Goal: Task Accomplishment & Management: Use online tool/utility

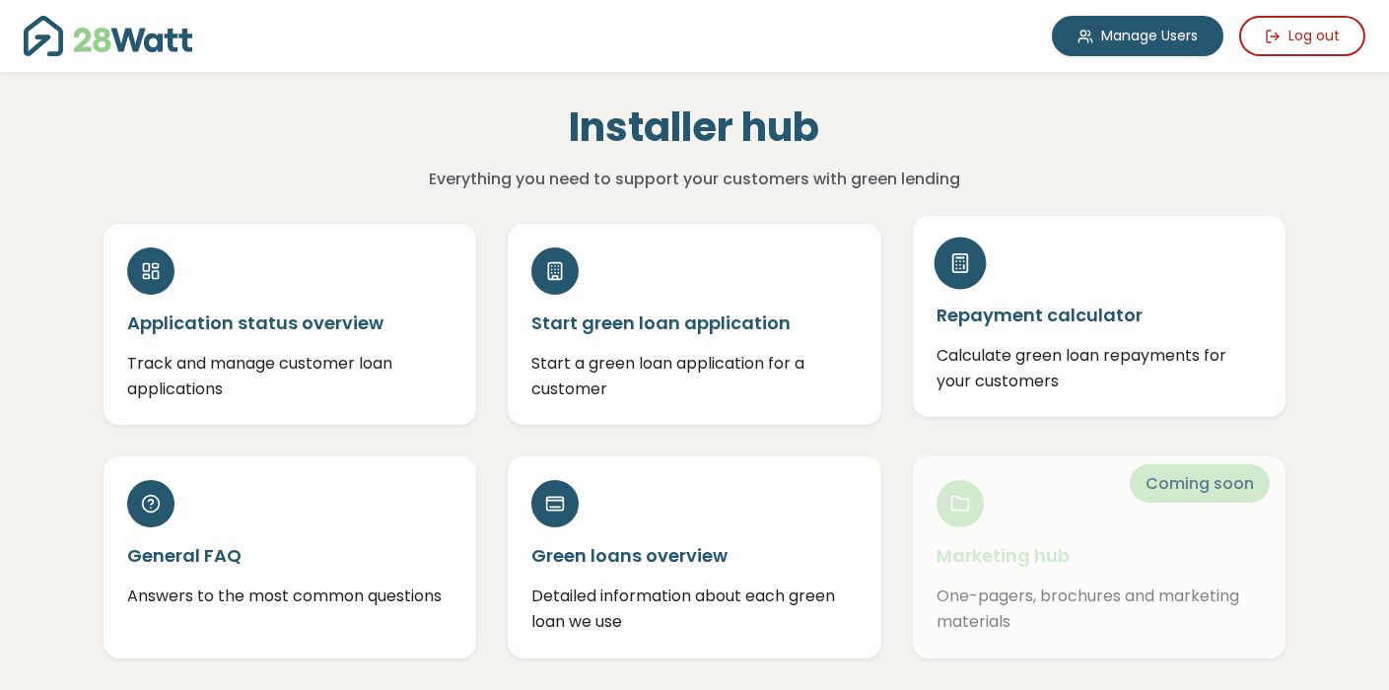
scroll to position [461, 0]
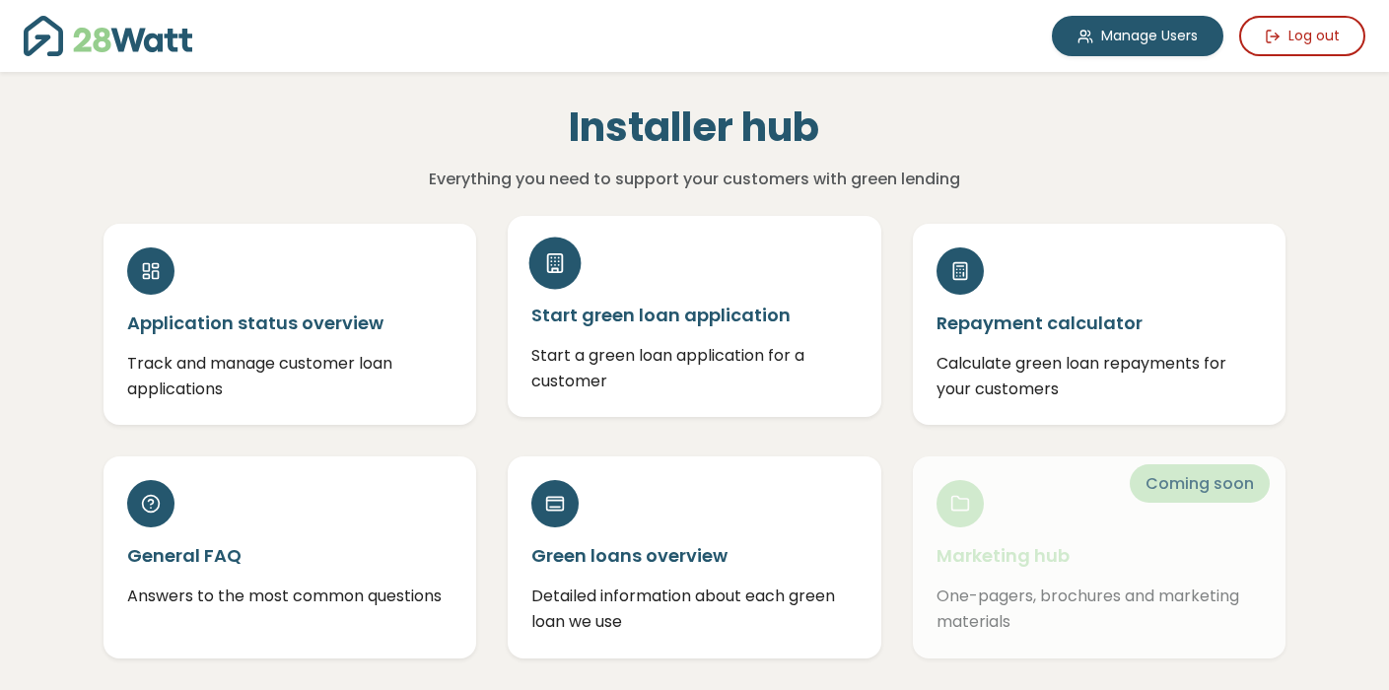
click at [743, 321] on h5 "Start green loan application" at bounding box center [694, 315] width 326 height 25
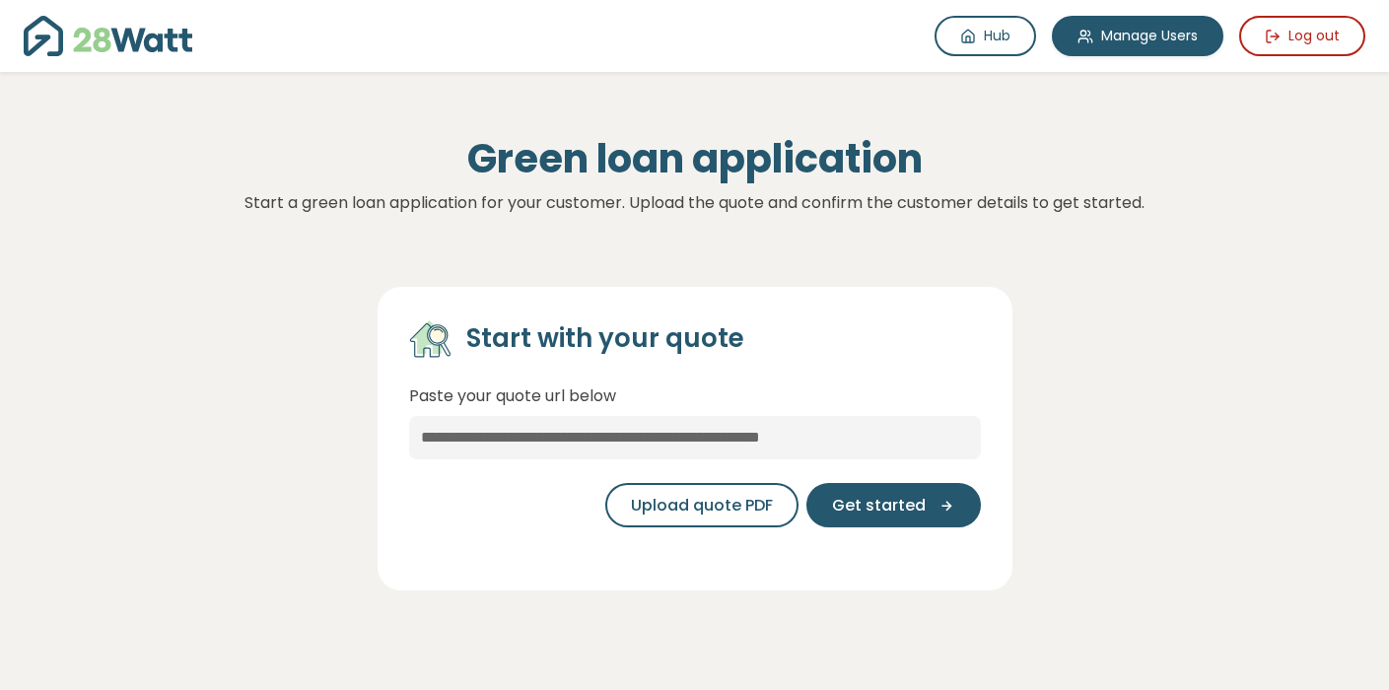
scroll to position [461, 0]
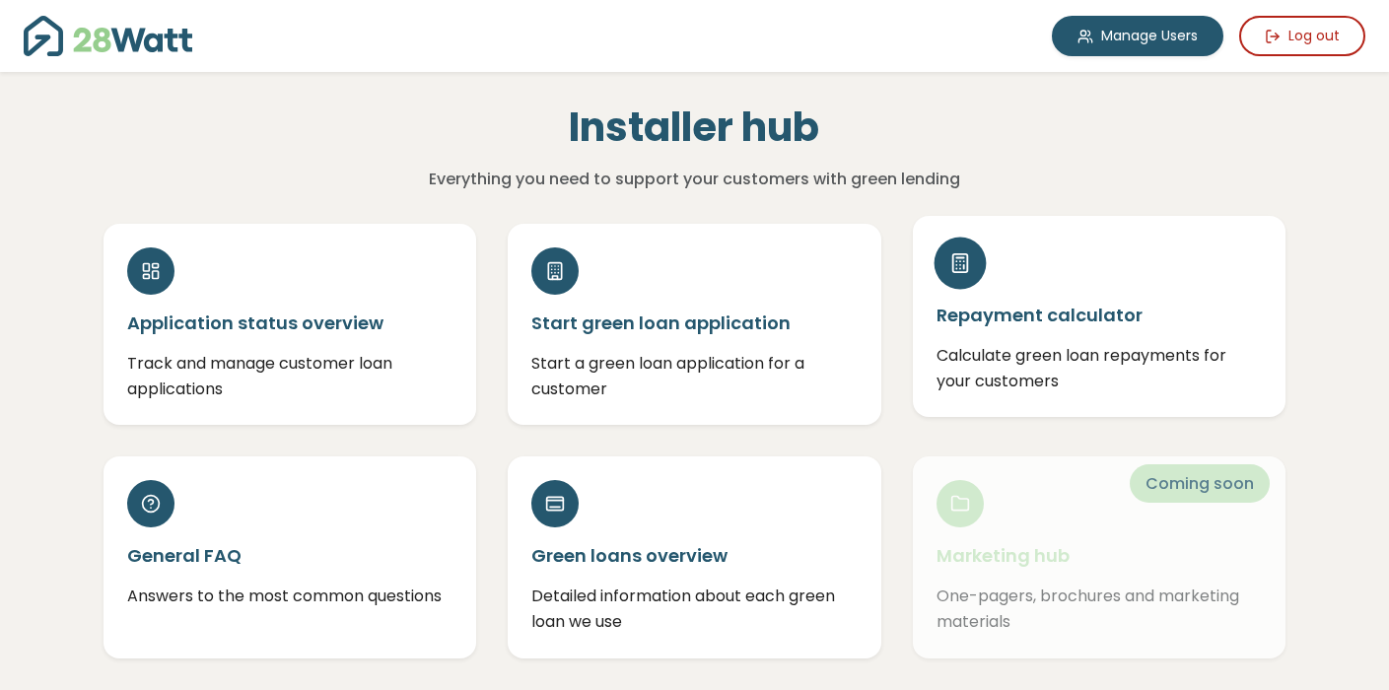
scroll to position [461, 0]
click at [1023, 316] on h5 "Repayment calculator" at bounding box center [1099, 315] width 326 height 25
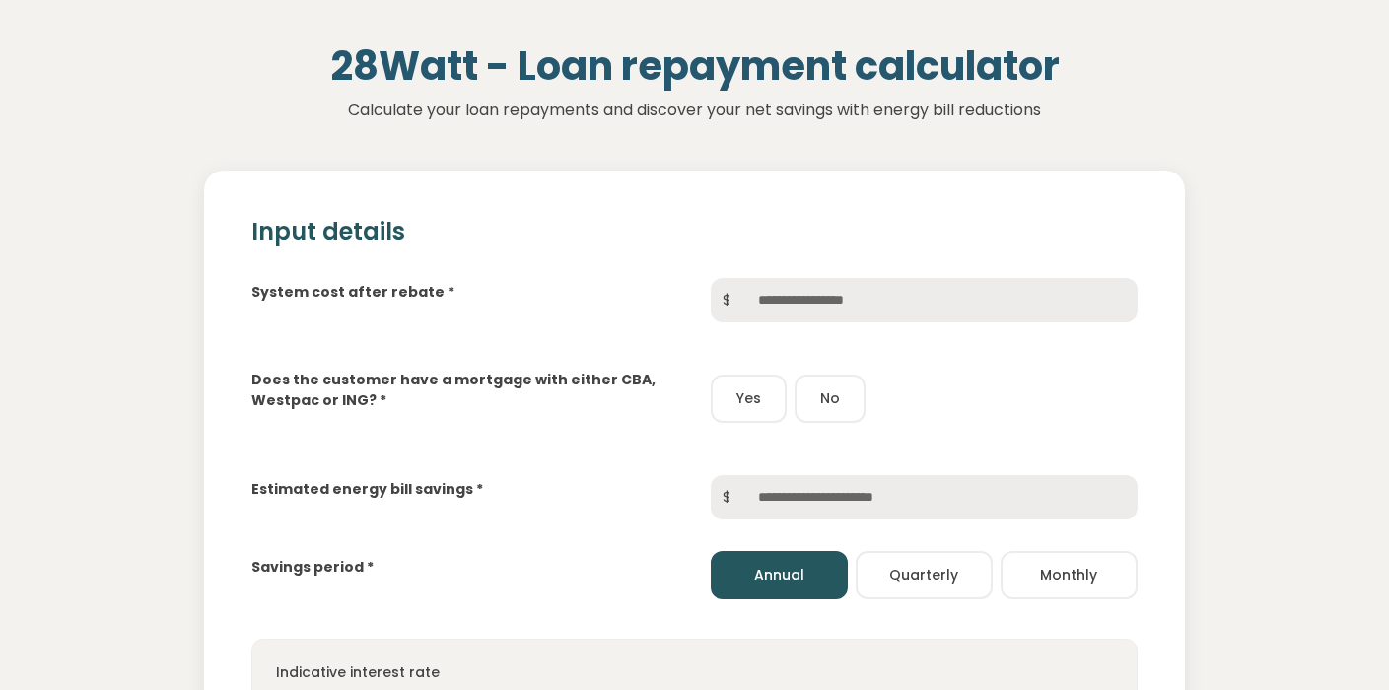
scroll to position [119, 0]
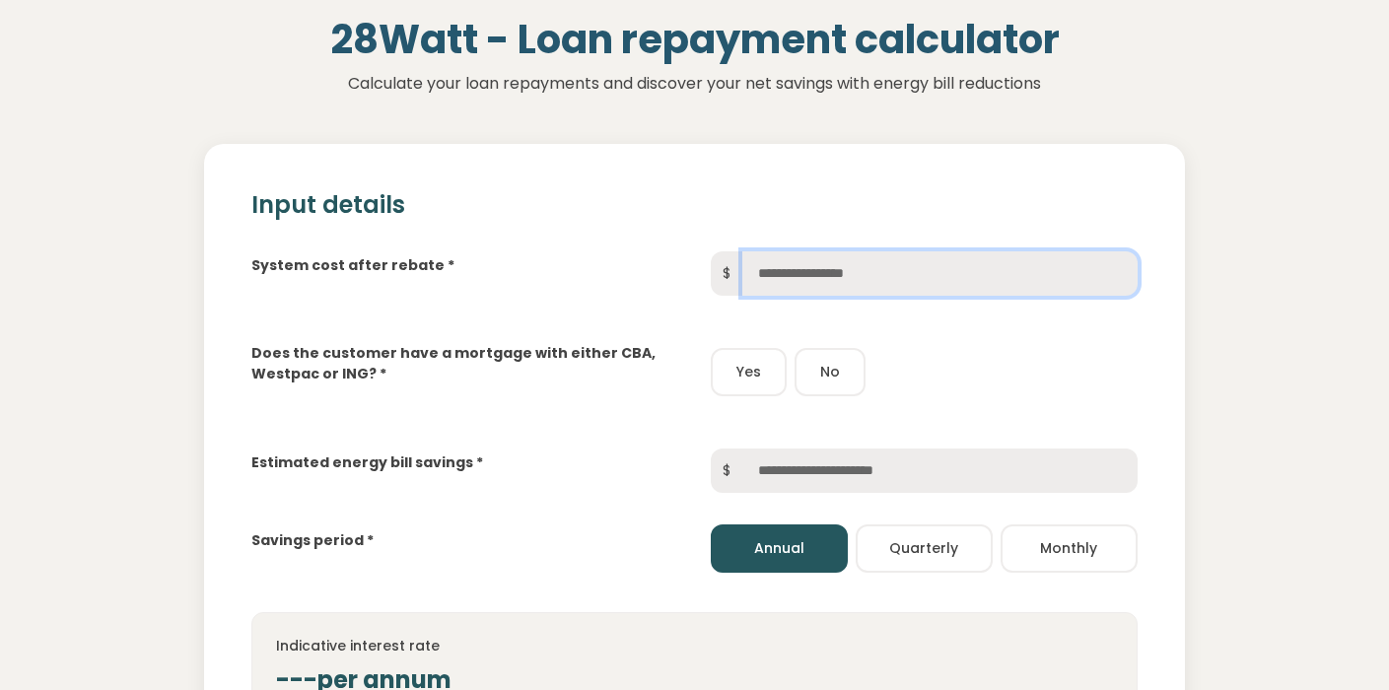
click at [864, 276] on input "text" at bounding box center [939, 273] width 395 height 44
type input "*"
type input "******"
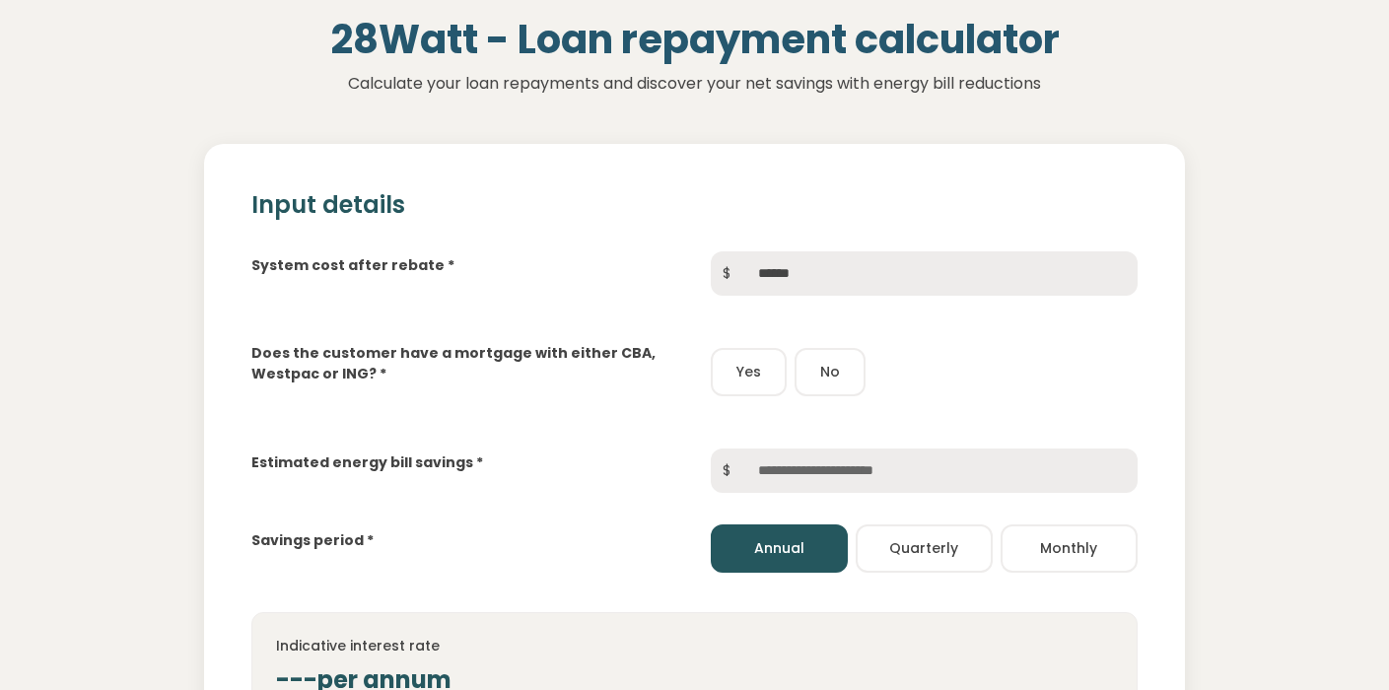
click at [1080, 378] on div "Yes No" at bounding box center [924, 372] width 427 height 48
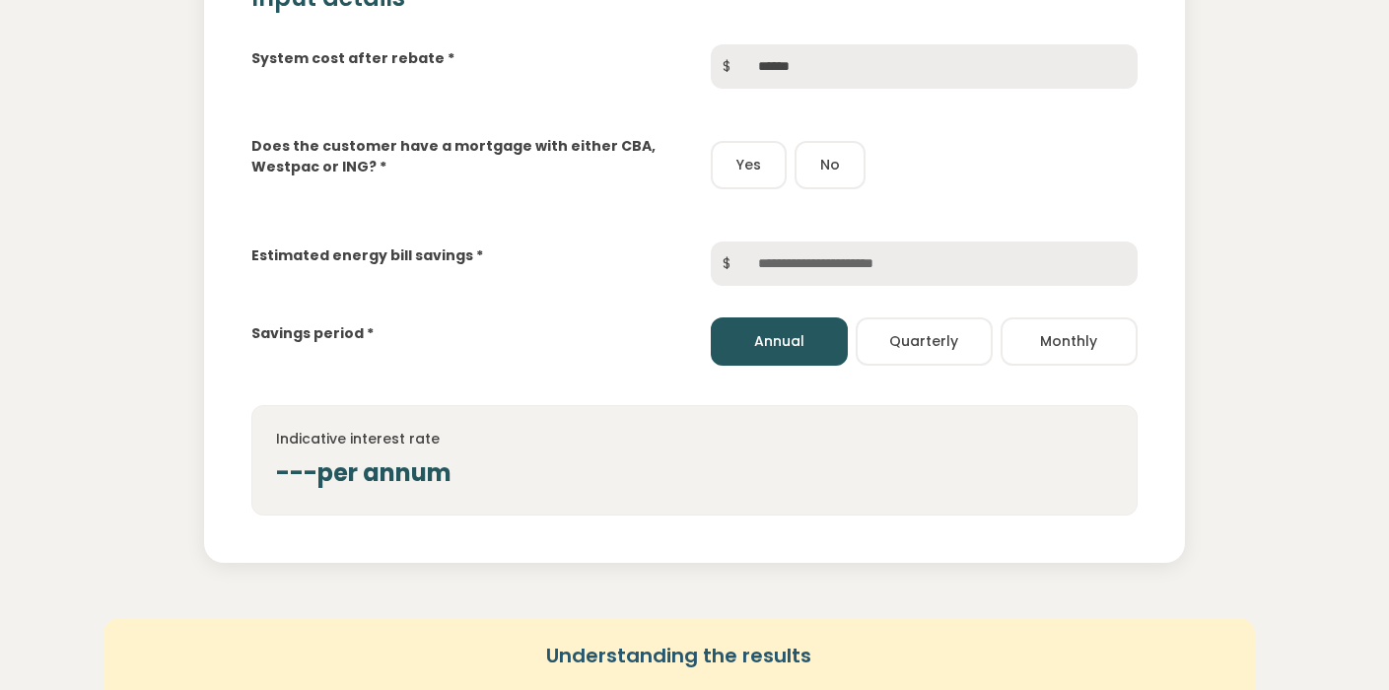
scroll to position [344, 0]
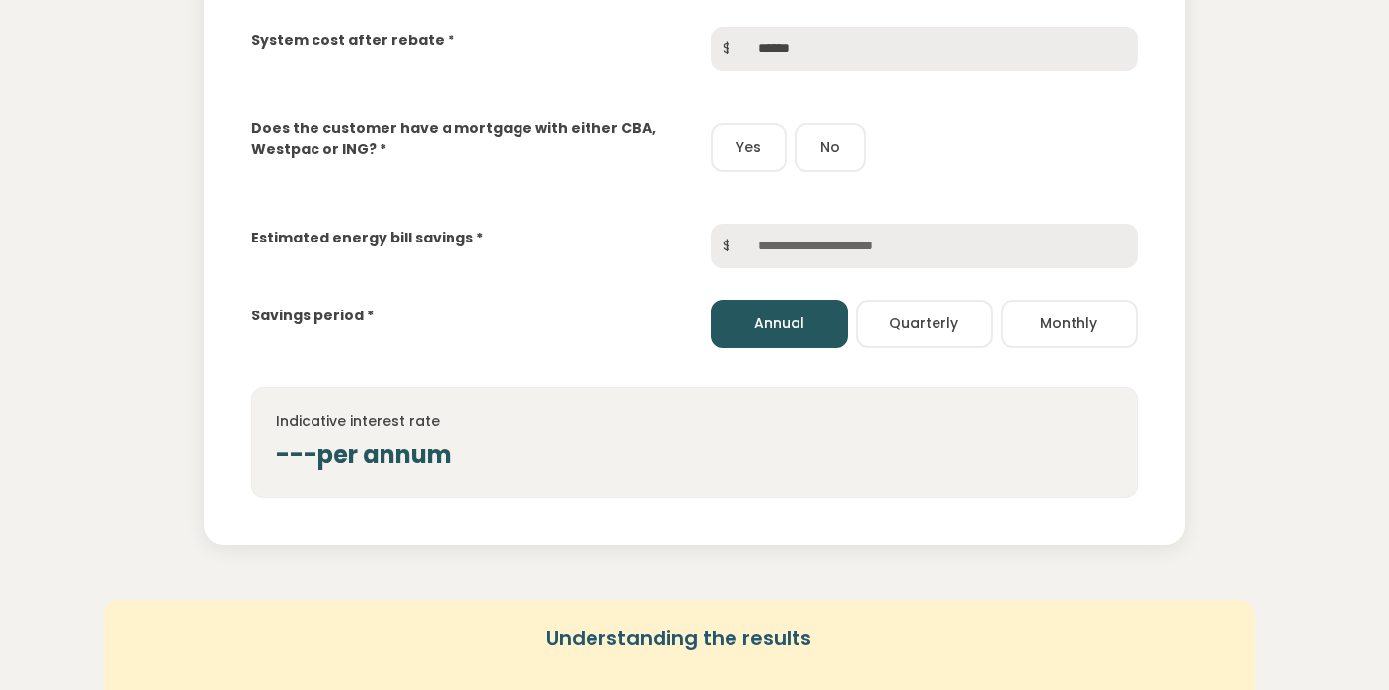
click at [748, 153] on button "Yes" at bounding box center [749, 147] width 76 height 48
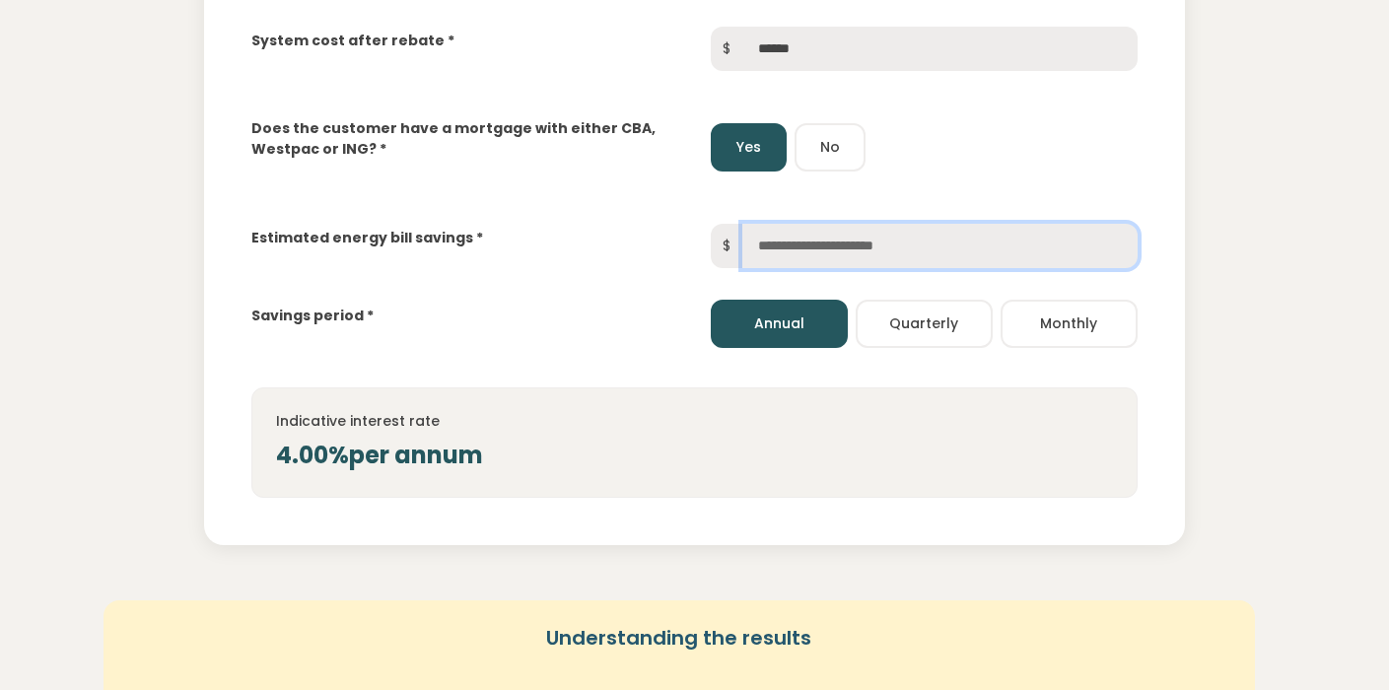
click at [778, 240] on input "text" at bounding box center [939, 246] width 395 height 44
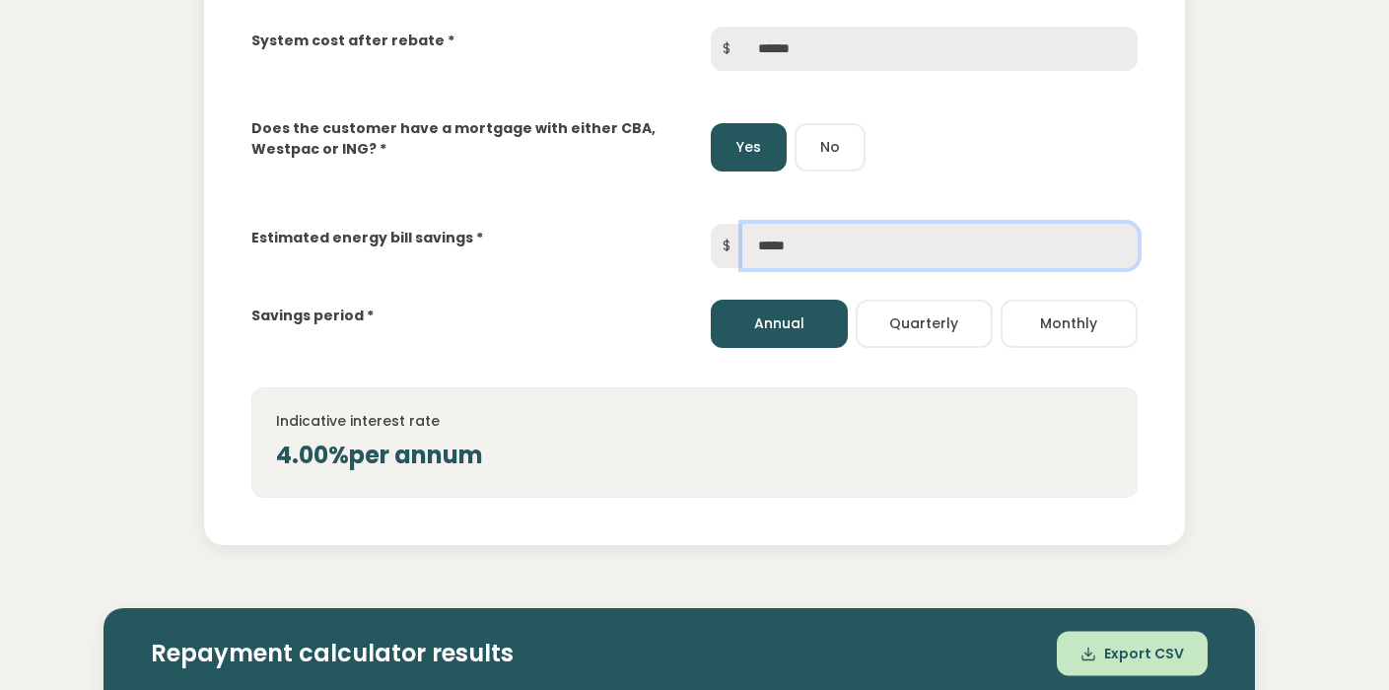
type input "*****"
click at [430, 342] on div "Savings period * Annual Quarterly Monthly" at bounding box center [695, 308] width 918 height 80
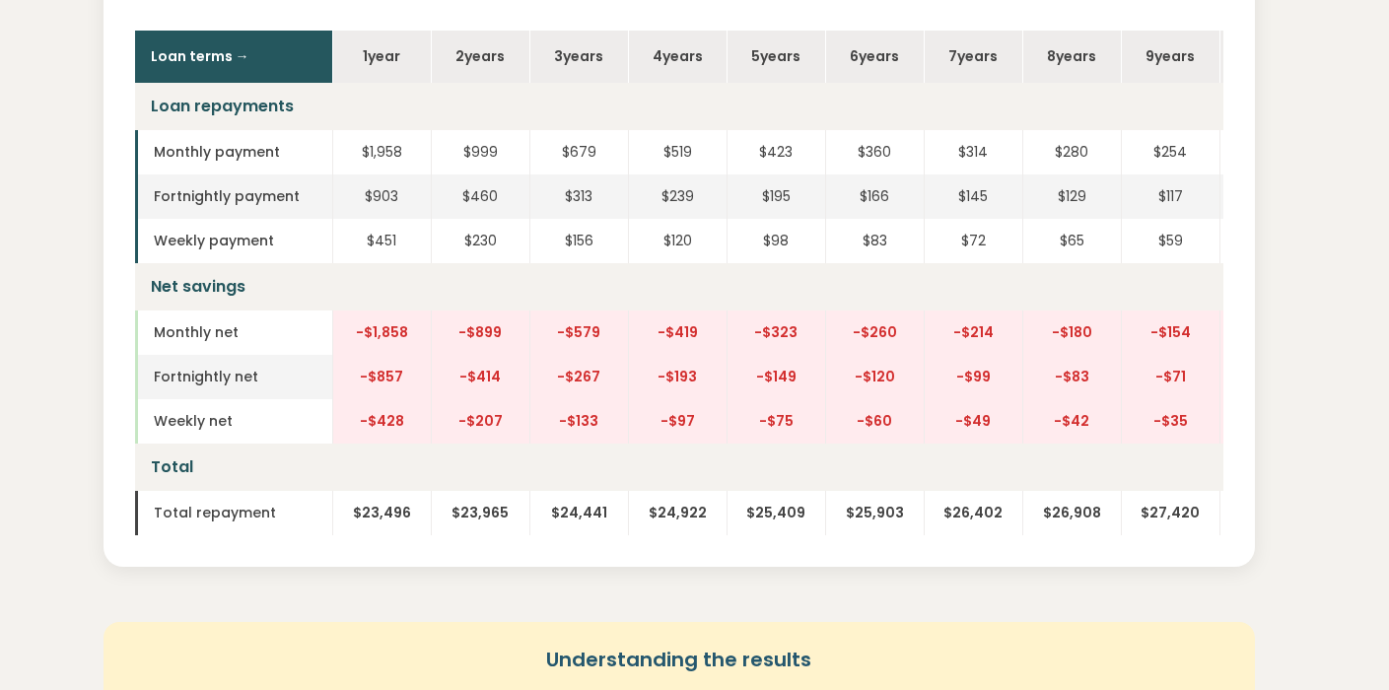
scroll to position [1025, 0]
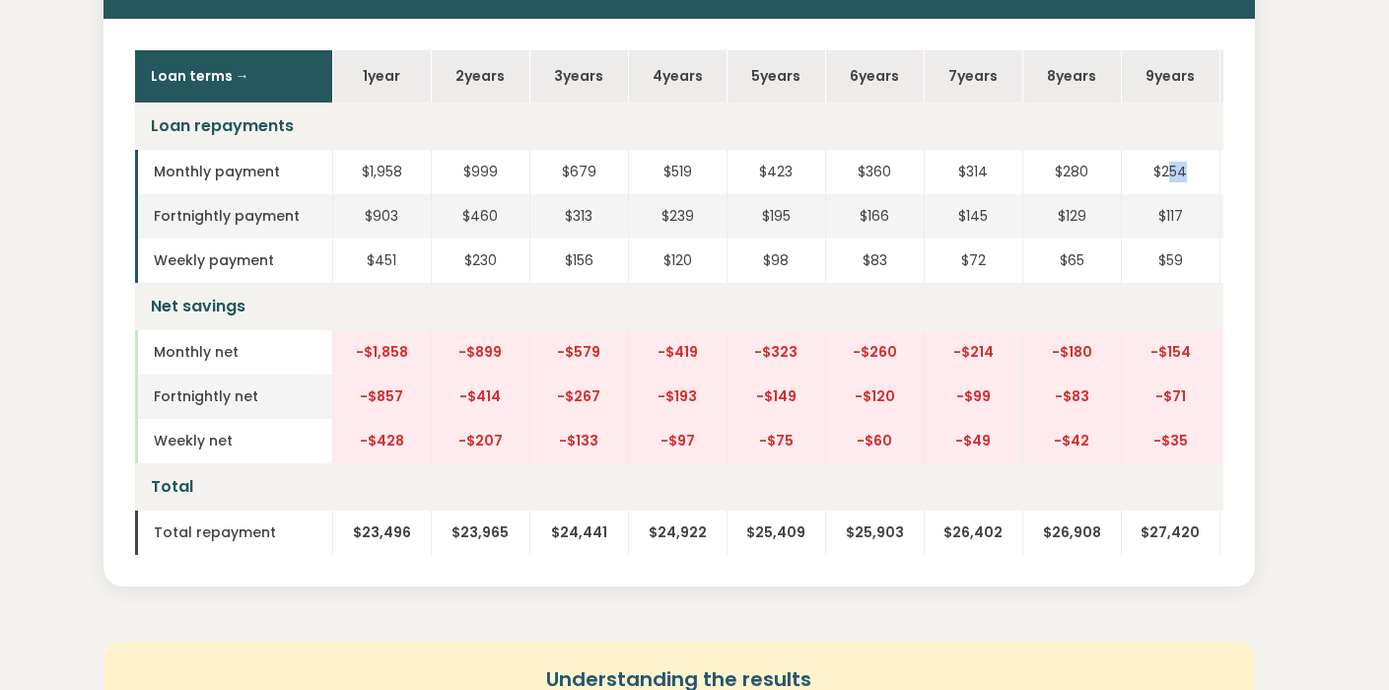
drag, startPoint x: 1185, startPoint y: 164, endPoint x: 1167, endPoint y: 162, distance: 17.9
type textarea "**"
click at [1167, 162] on td "$254" at bounding box center [1170, 172] width 99 height 44
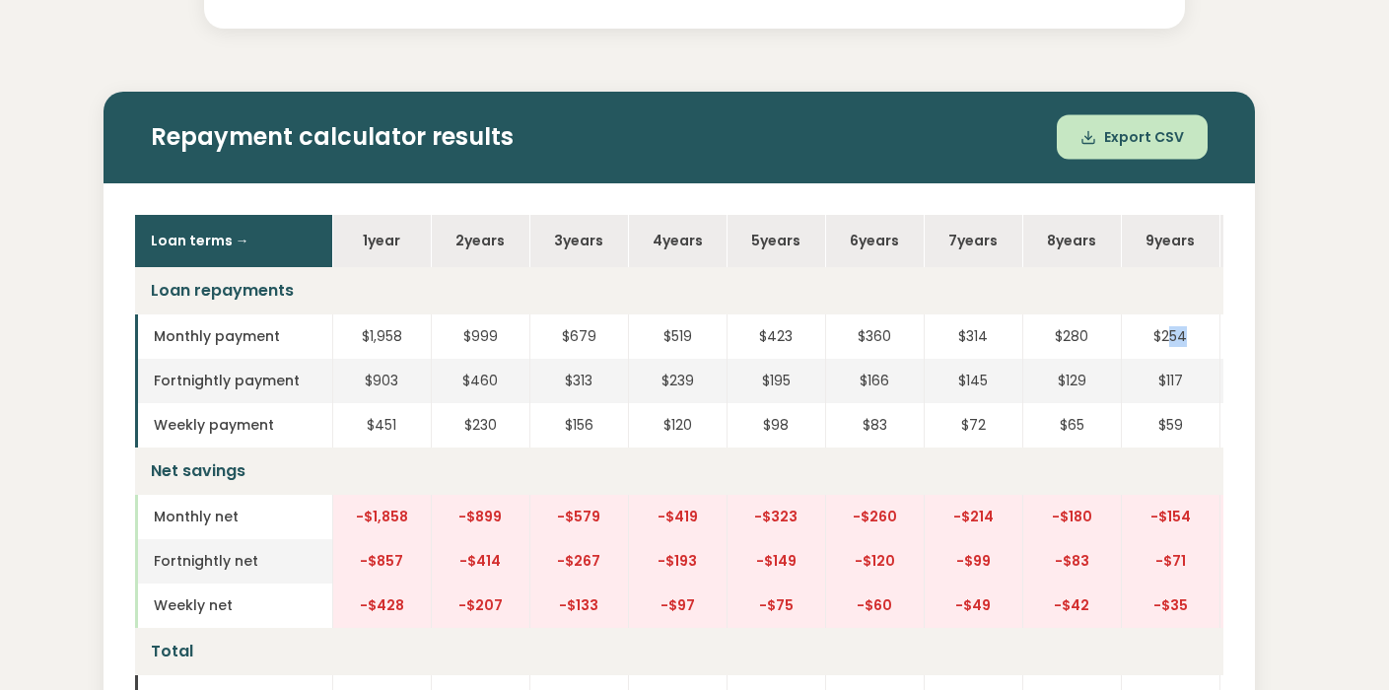
scroll to position [932, 0]
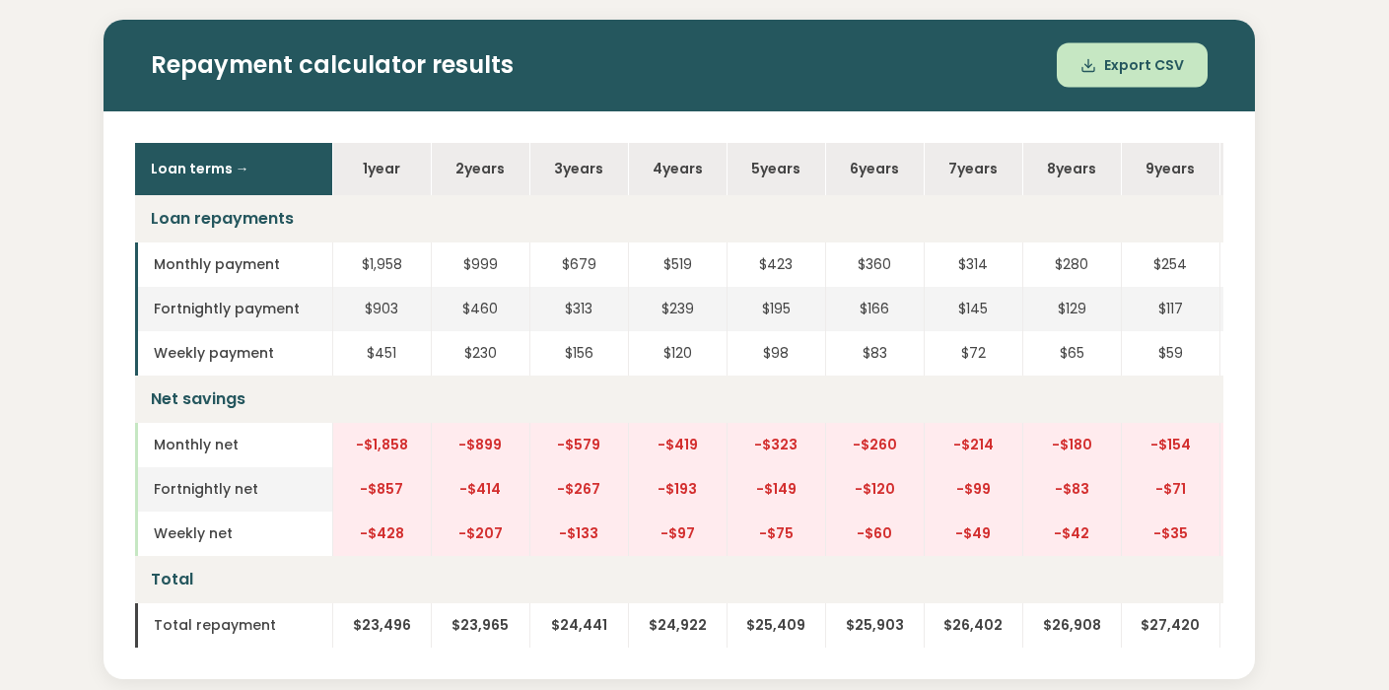
drag, startPoint x: 1125, startPoint y: 209, endPoint x: 936, endPoint y: 212, distance: 188.3
click at [936, 212] on td "Loan repayments" at bounding box center [726, 218] width 1183 height 47
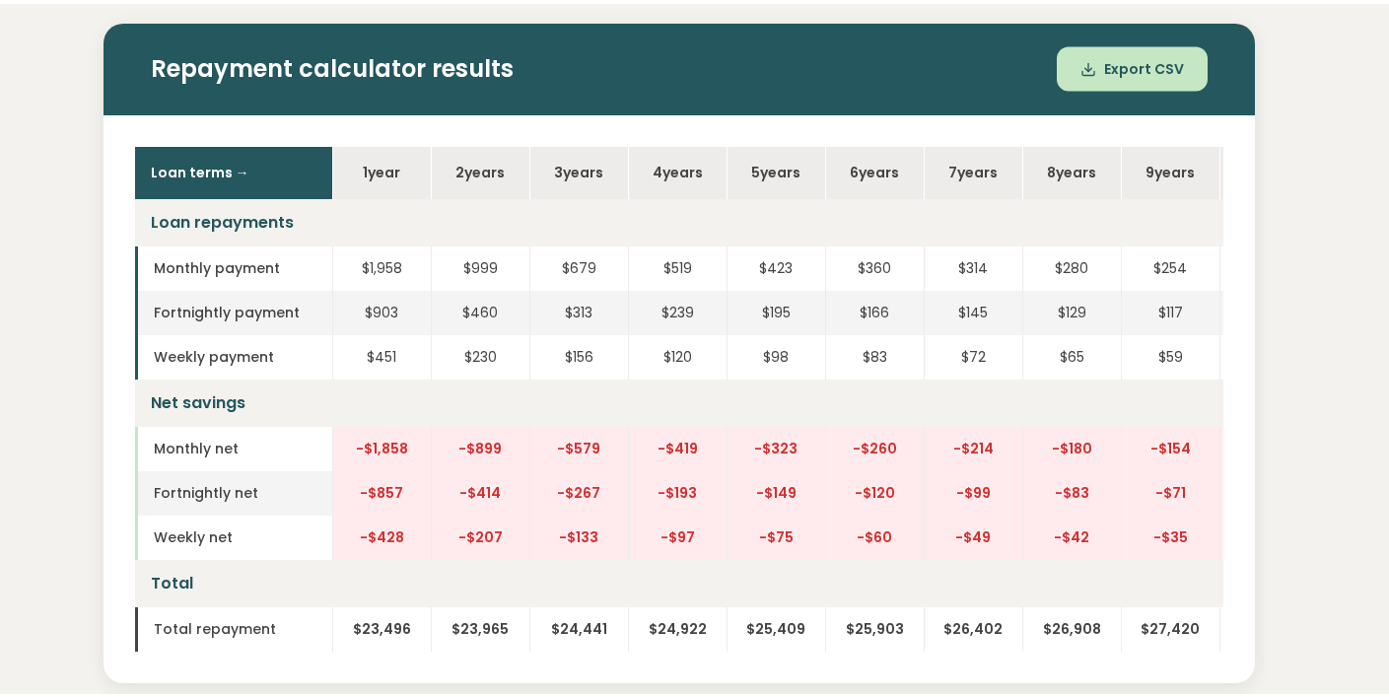
scroll to position [0, 95]
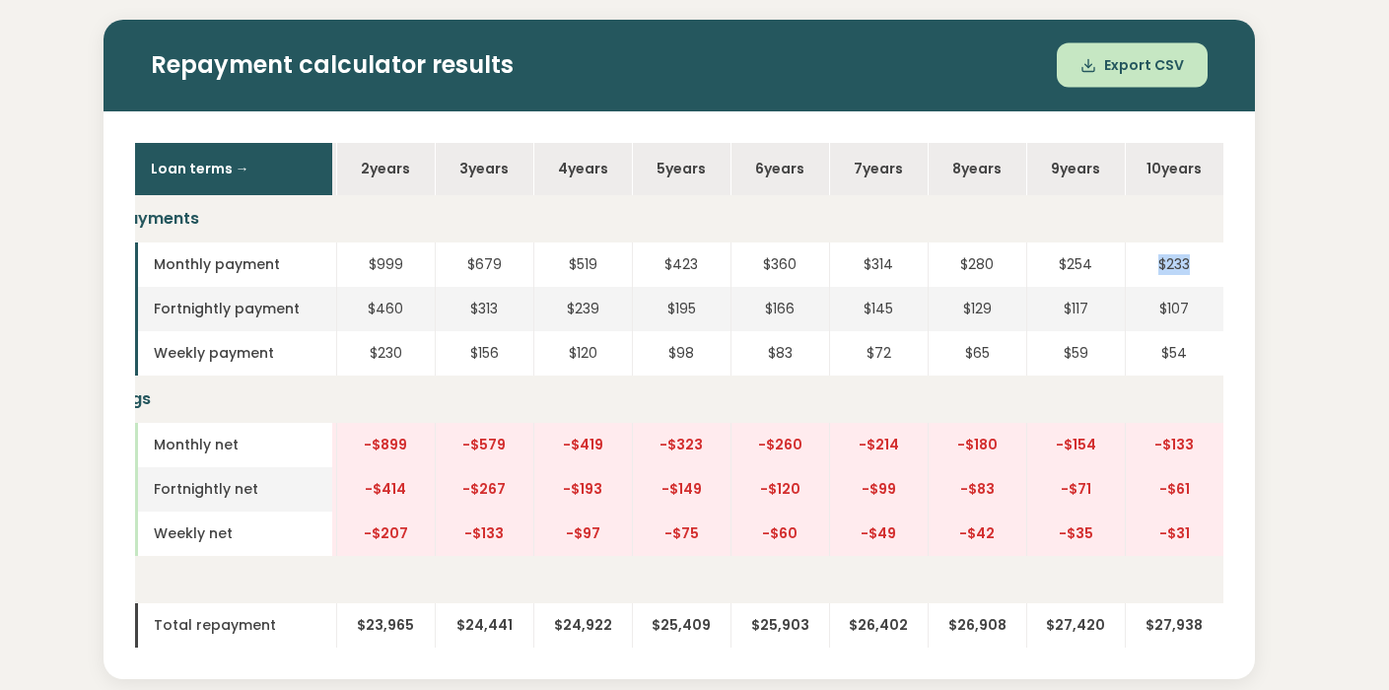
drag, startPoint x: 1195, startPoint y: 265, endPoint x: 1151, endPoint y: 263, distance: 43.4
click at [1151, 263] on td "$233" at bounding box center [1174, 264] width 99 height 44
click at [1199, 371] on td "$54" at bounding box center [1174, 353] width 99 height 44
click at [1198, 355] on td "$54" at bounding box center [1174, 353] width 99 height 44
click at [1202, 313] on td "$107" at bounding box center [1174, 309] width 99 height 44
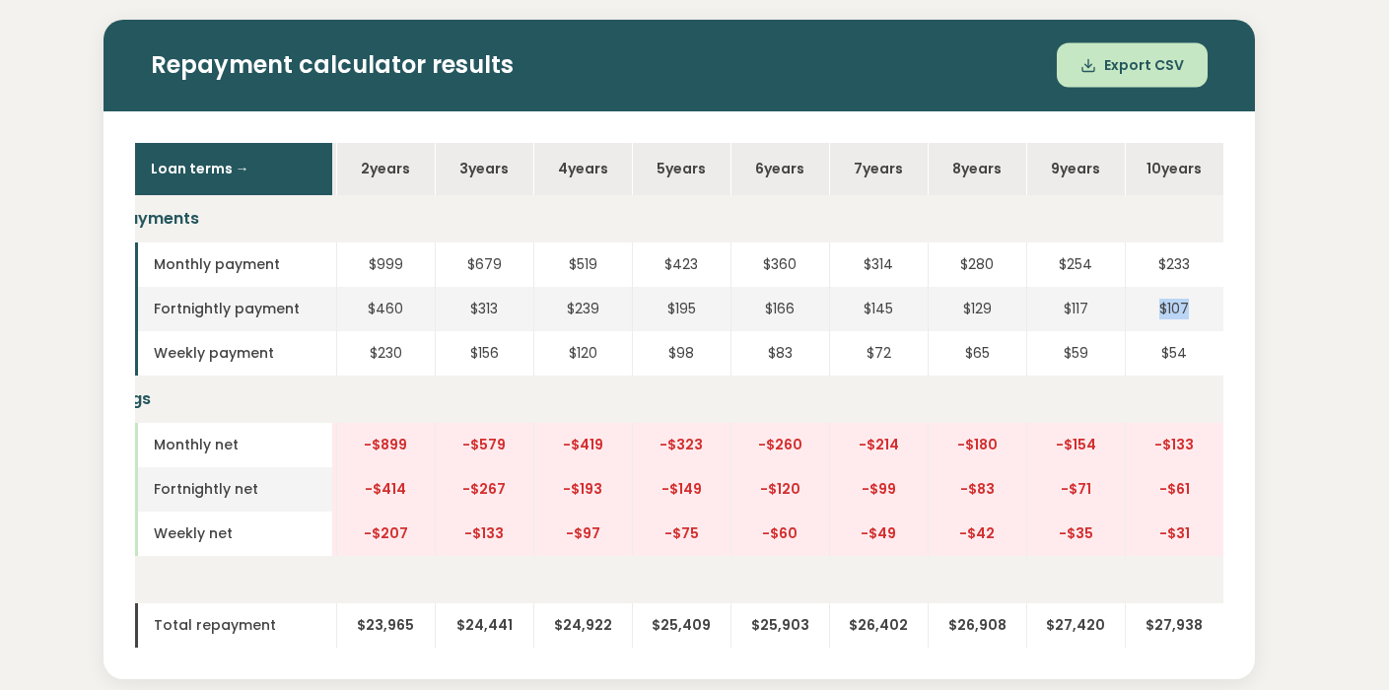
drag, startPoint x: 1153, startPoint y: 311, endPoint x: 1197, endPoint y: 307, distance: 43.6
click at [1197, 307] on td "$107" at bounding box center [1174, 309] width 99 height 44
